Goal: Task Accomplishment & Management: Complete application form

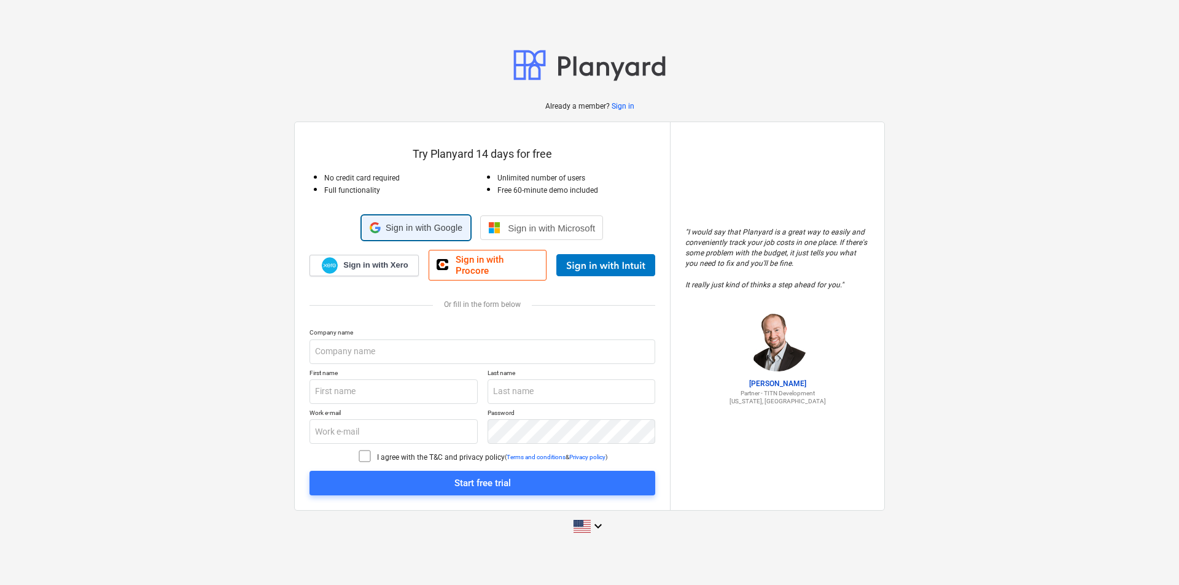
click at [430, 228] on div "Sign in with Google Sign in with Google. Opens in new tab" at bounding box center [416, 227] width 93 height 23
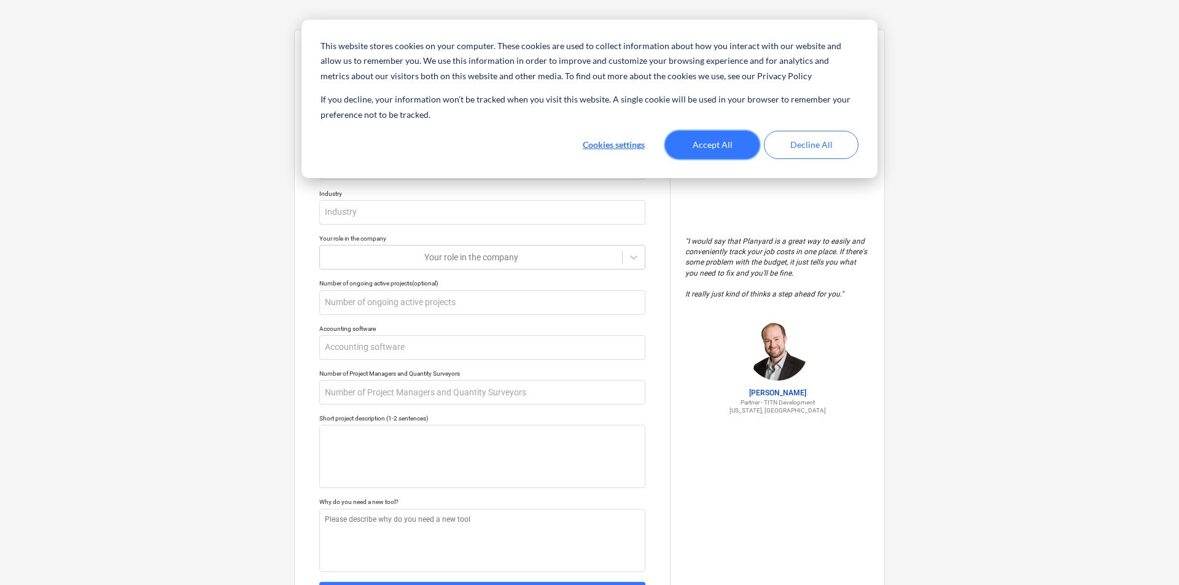
click at [704, 136] on button "Accept All" at bounding box center [712, 145] width 95 height 28
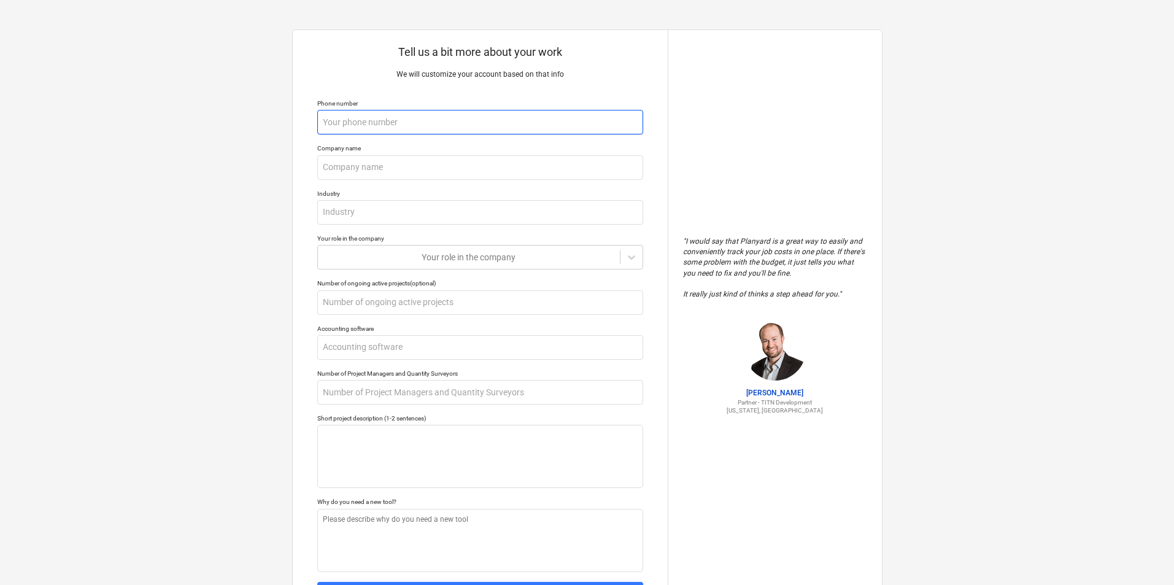
click at [443, 130] on input "text" at bounding box center [480, 122] width 326 height 25
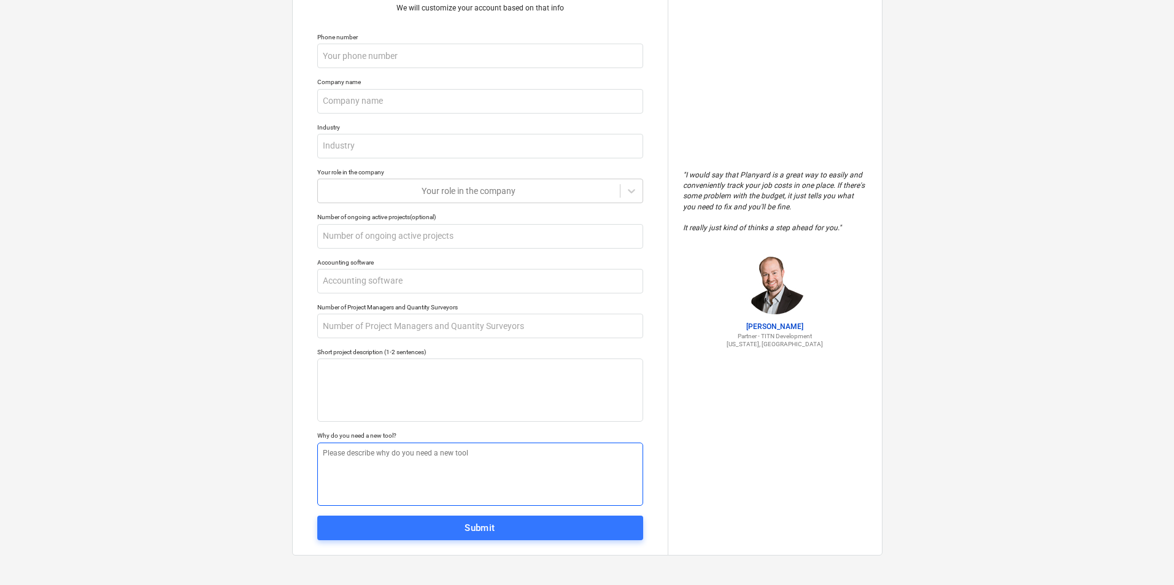
click at [509, 495] on textarea at bounding box center [480, 474] width 326 height 63
click at [512, 516] on button "Submit" at bounding box center [480, 528] width 326 height 25
type textarea "x"
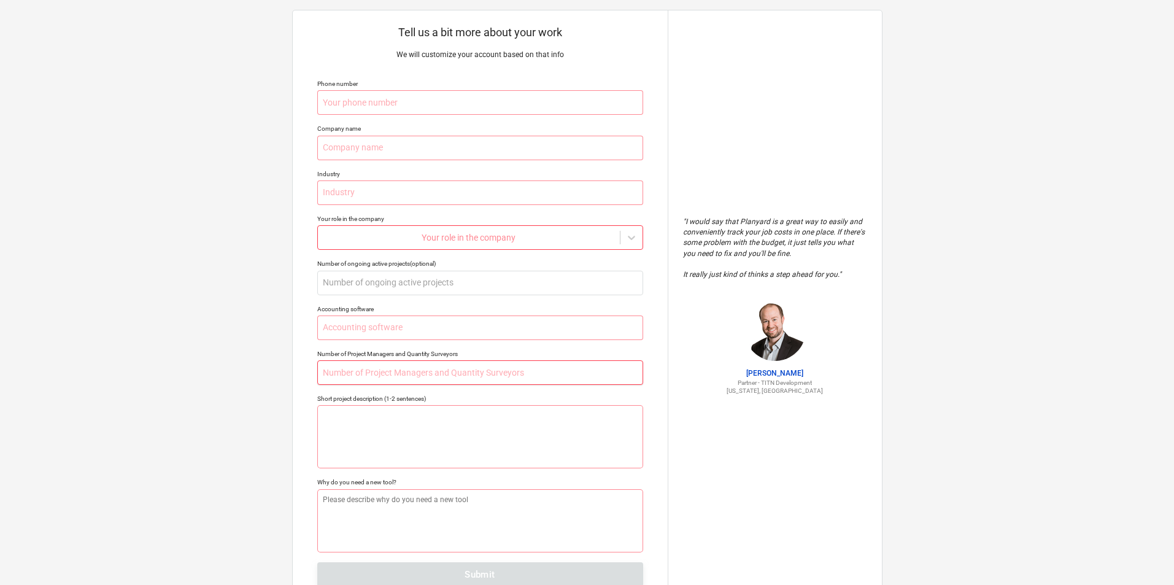
scroll to position [5, 0]
